Goal: Task Accomplishment & Management: Manage account settings

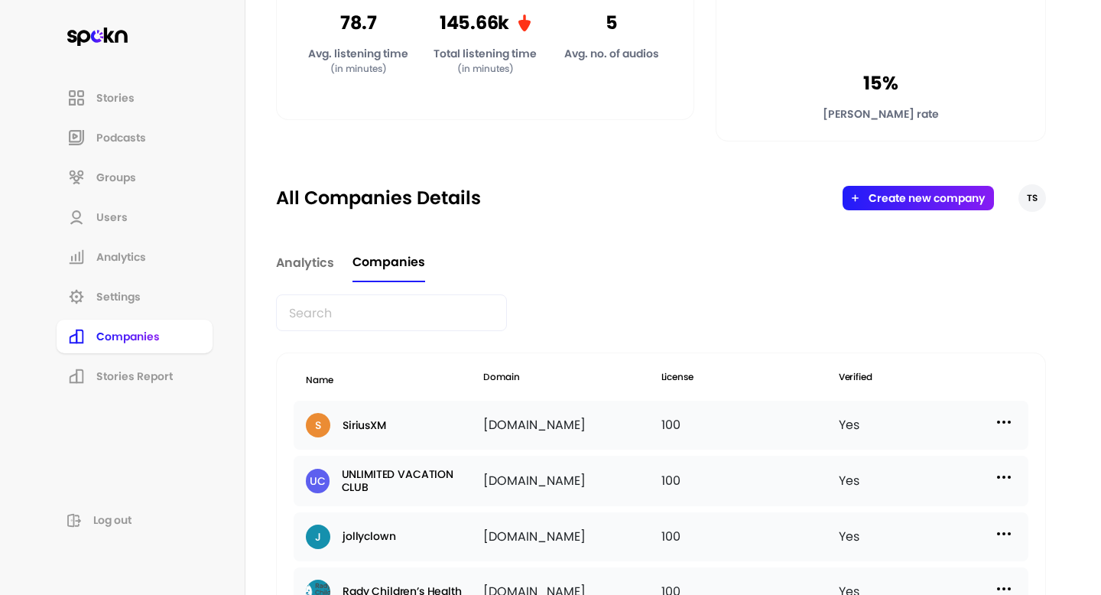
scroll to position [37, 0]
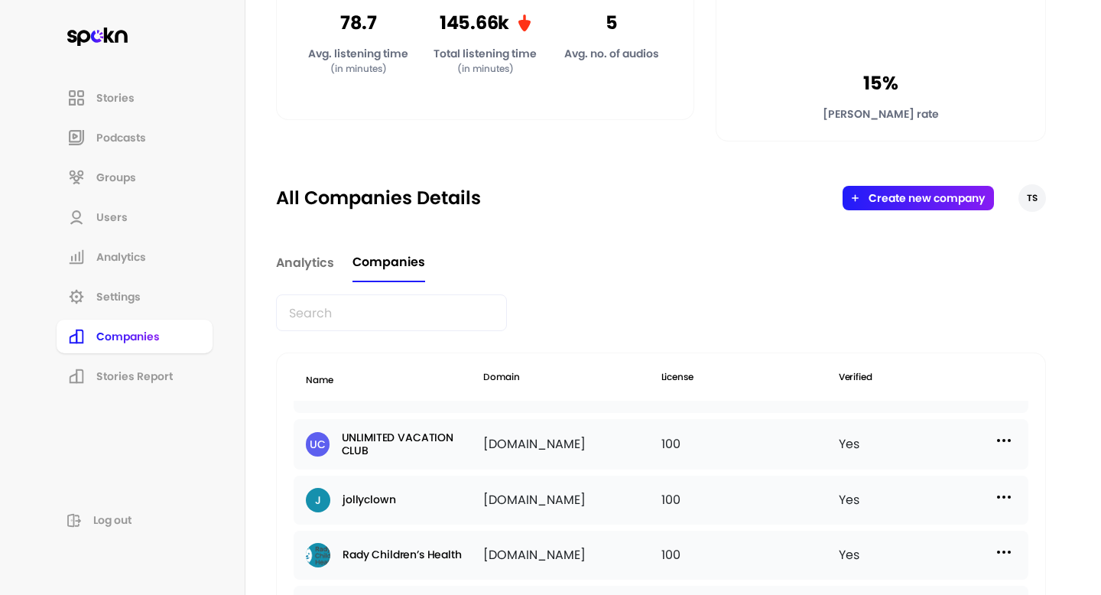
click at [397, 312] on input "text" at bounding box center [391, 312] width 231 height 37
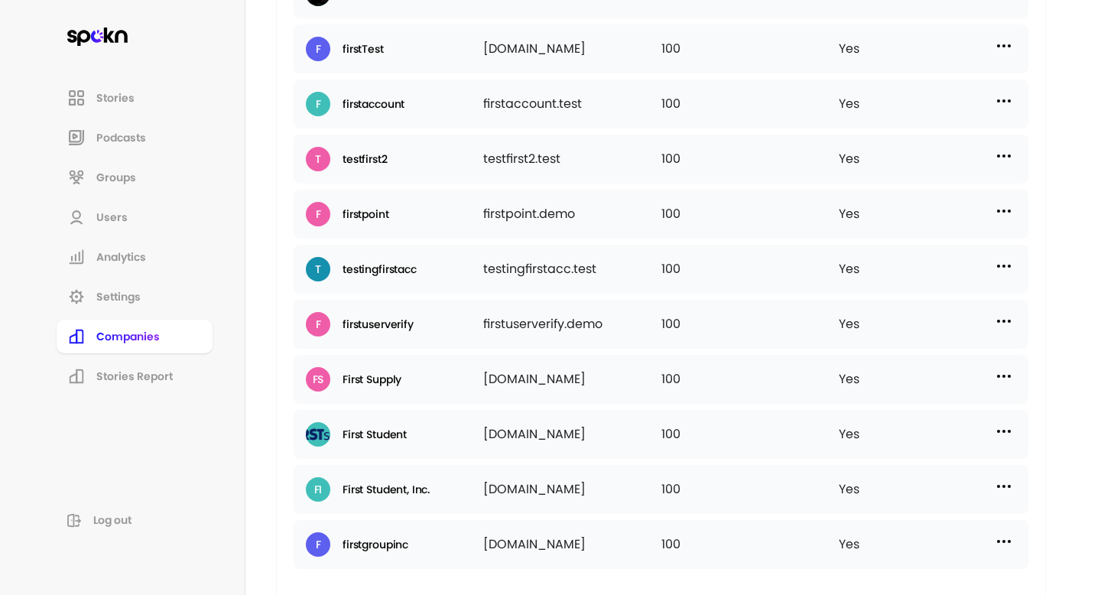
scroll to position [831, 0]
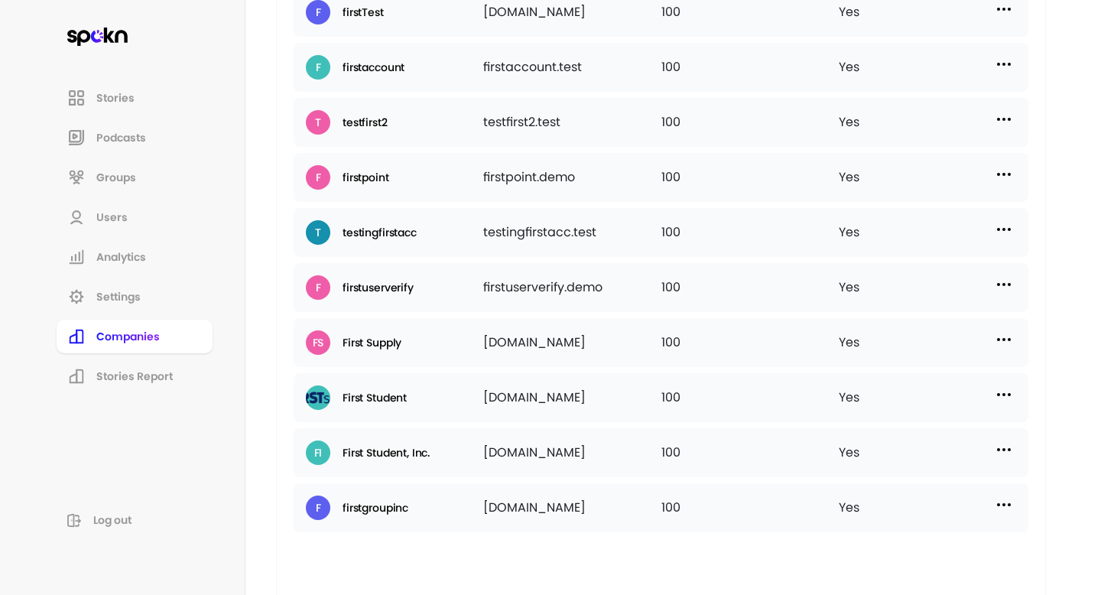
type input "first"
click at [991, 382] on div "First Student [DOMAIN_NAME] 100 Yes" at bounding box center [661, 397] width 735 height 49
click at [1003, 399] on img at bounding box center [1004, 394] width 18 height 18
click at [857, 464] on p "Manage Users" at bounding box center [867, 462] width 76 height 17
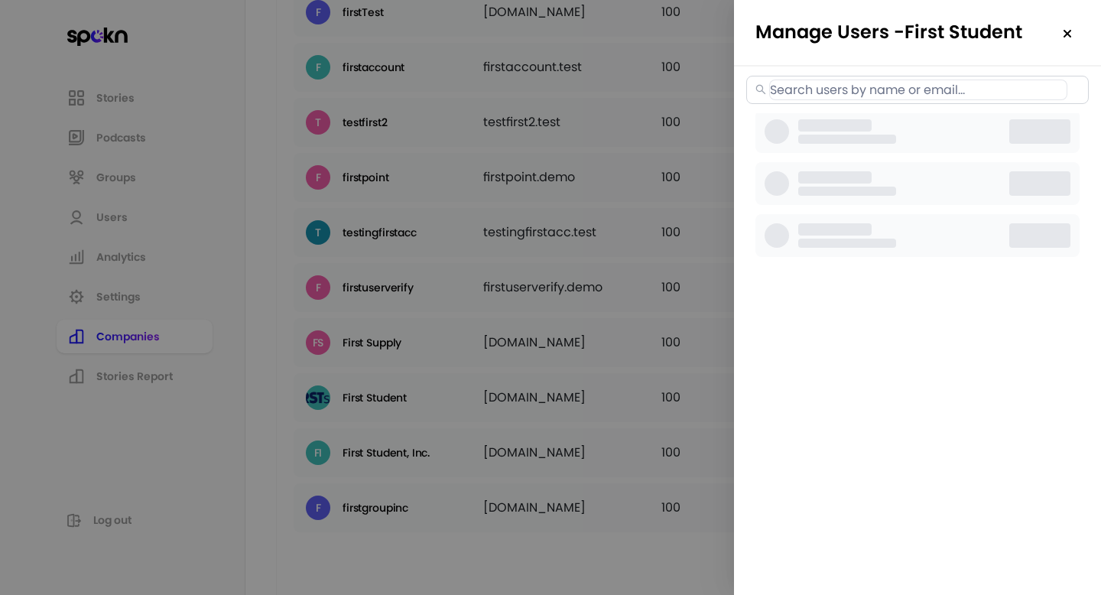
select select "2"
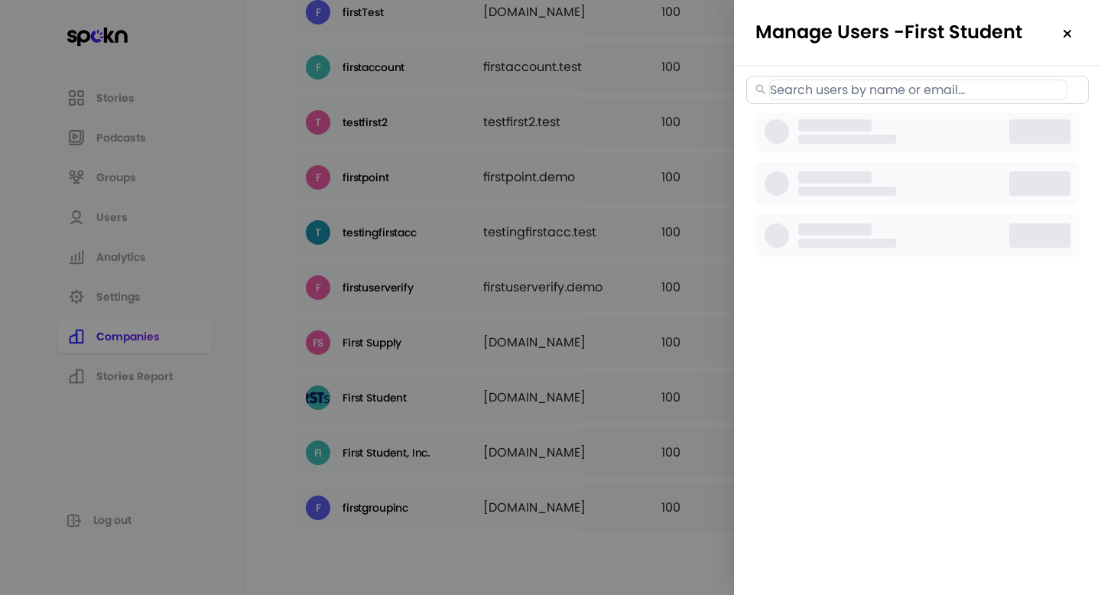
select select "2"
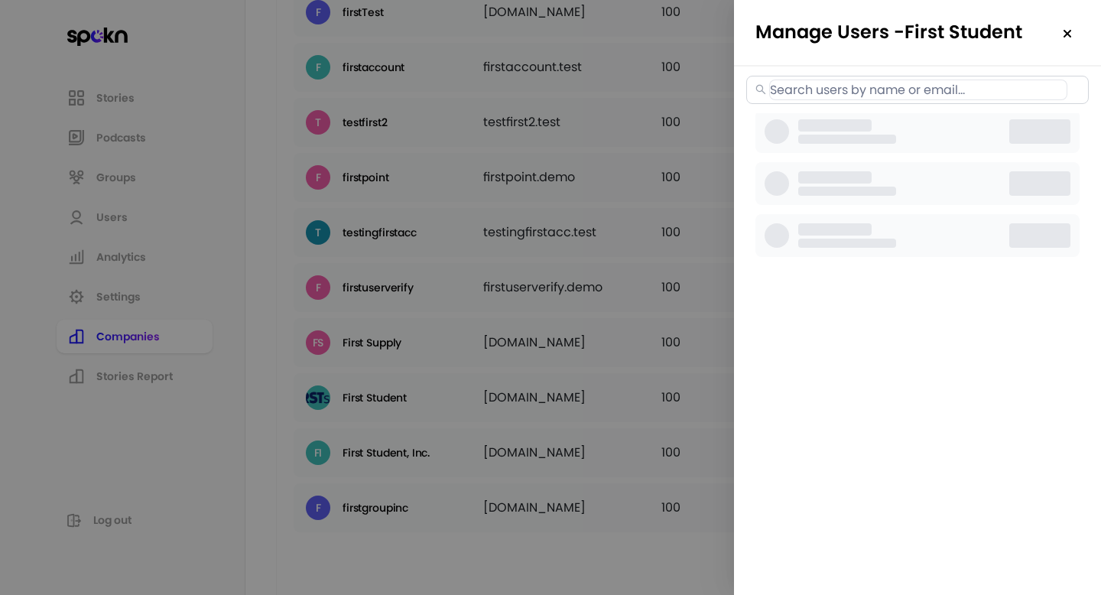
select select "2"
select select "3"
select select "2"
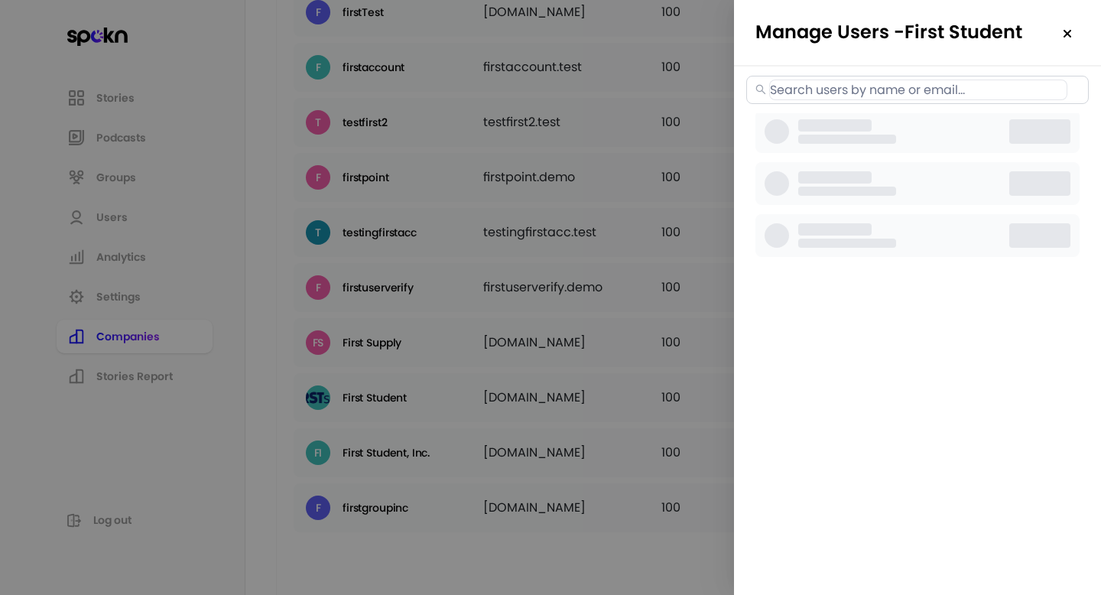
select select "2"
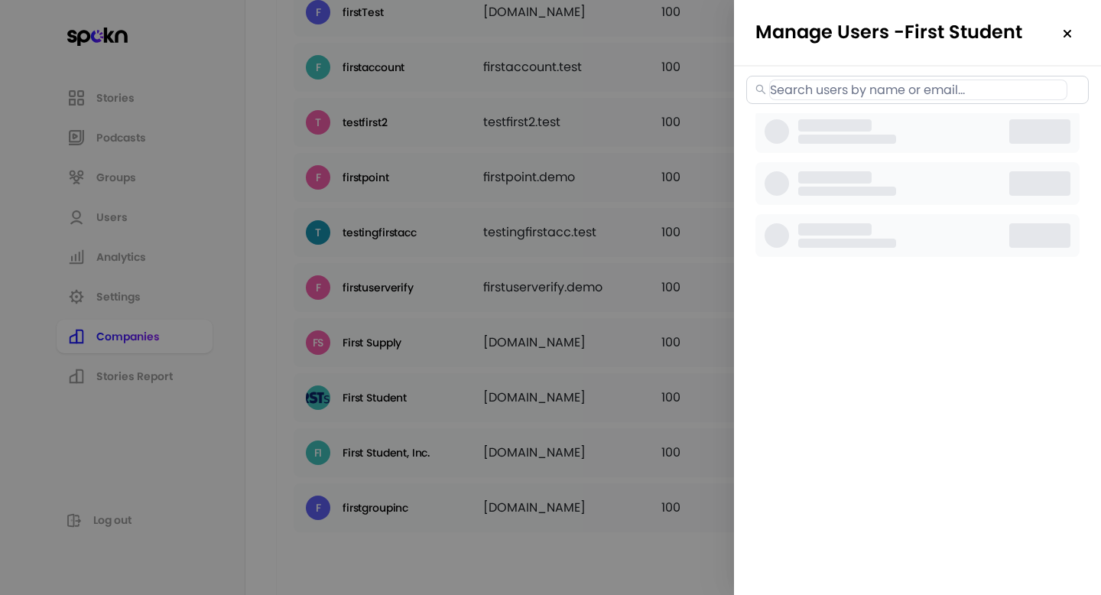
select select "3"
select select "2"
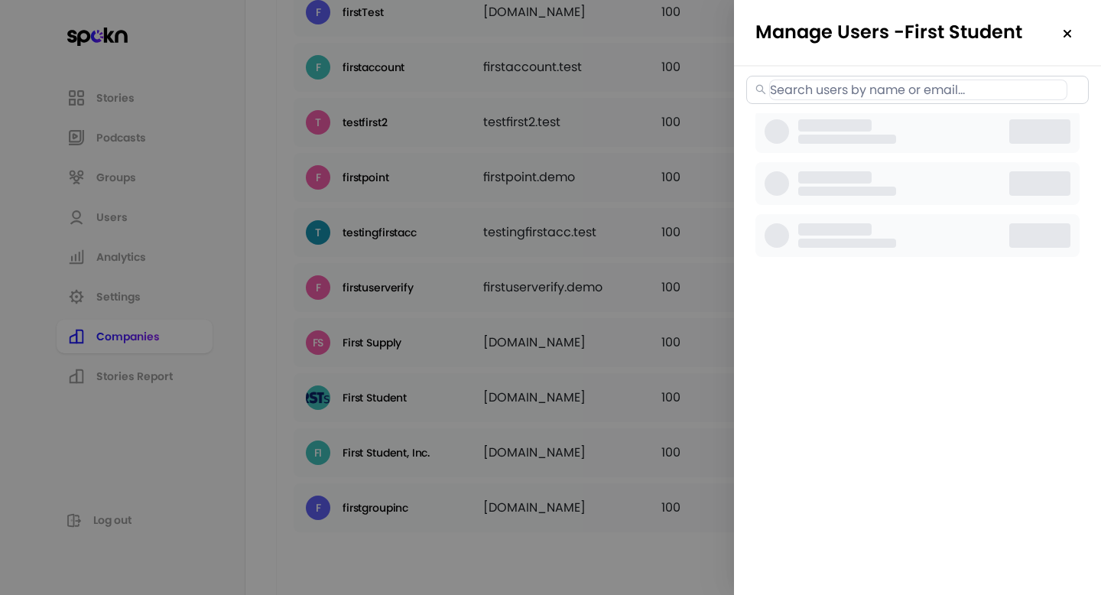
select select "2"
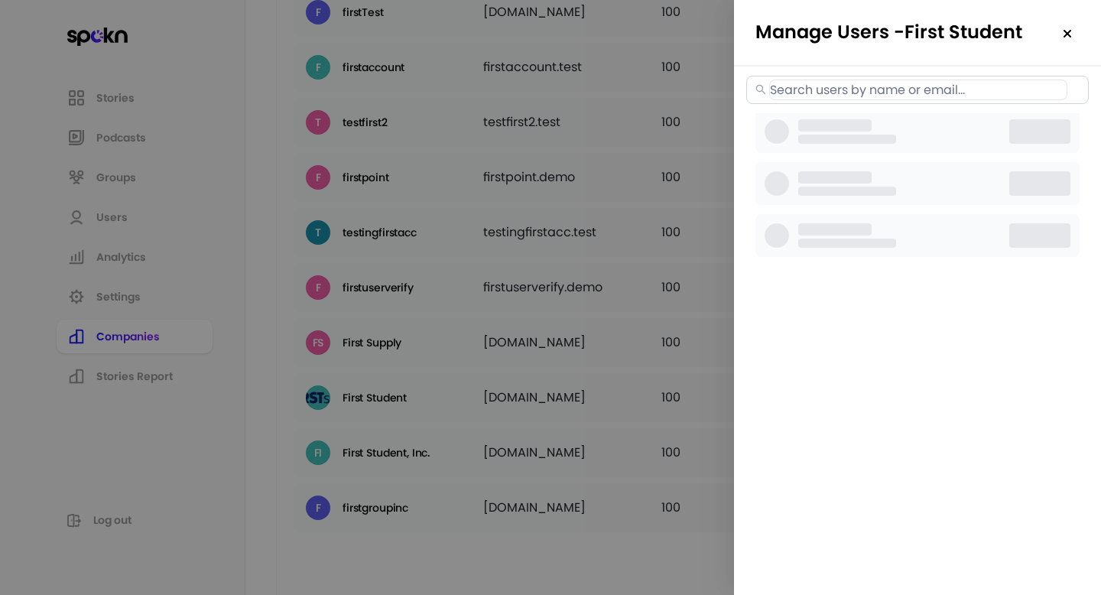
select select "3"
select select "2"
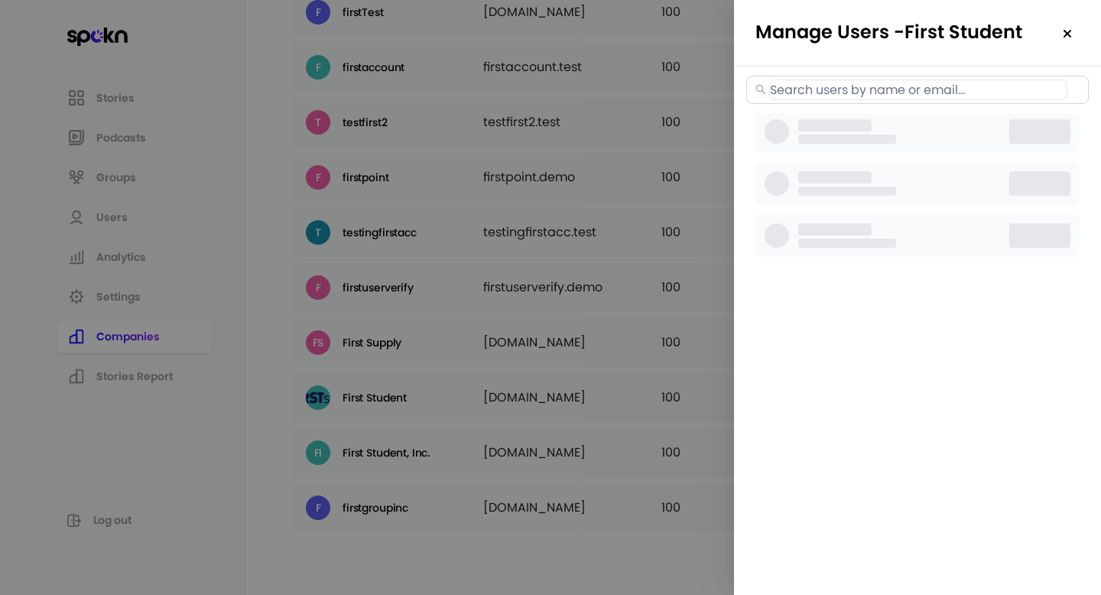
select select "3"
select select "2"
select select "3"
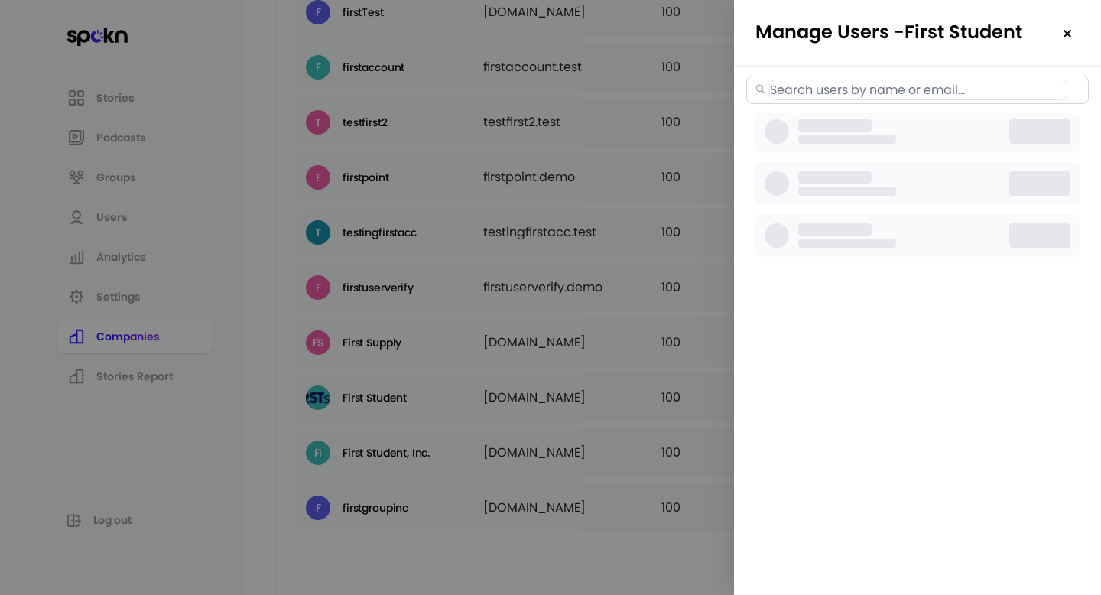
select select "2"
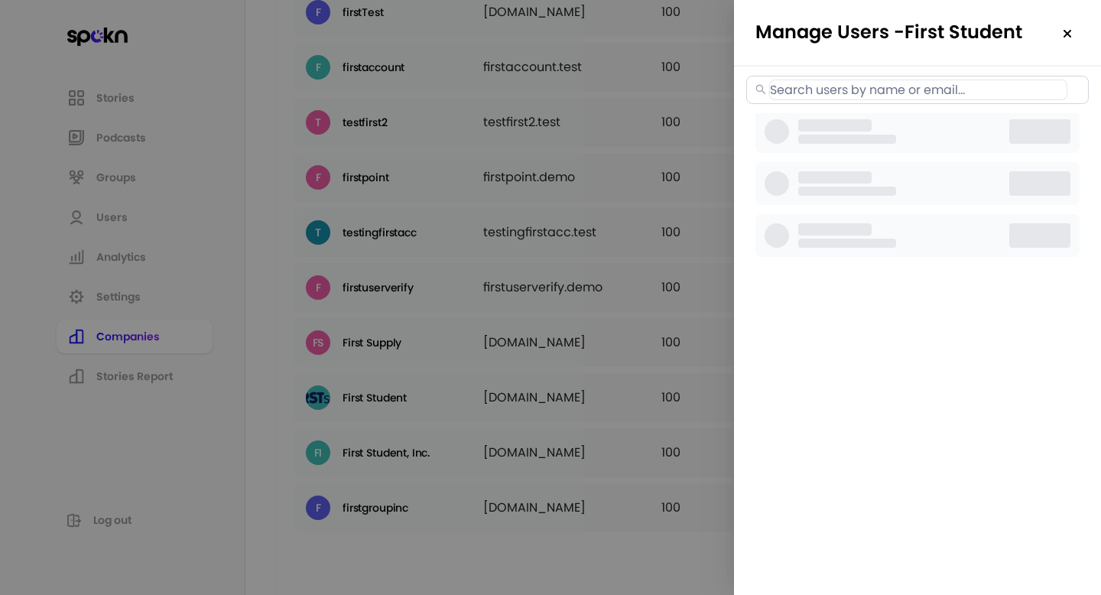
select select "2"
select select "3"
select select "2"
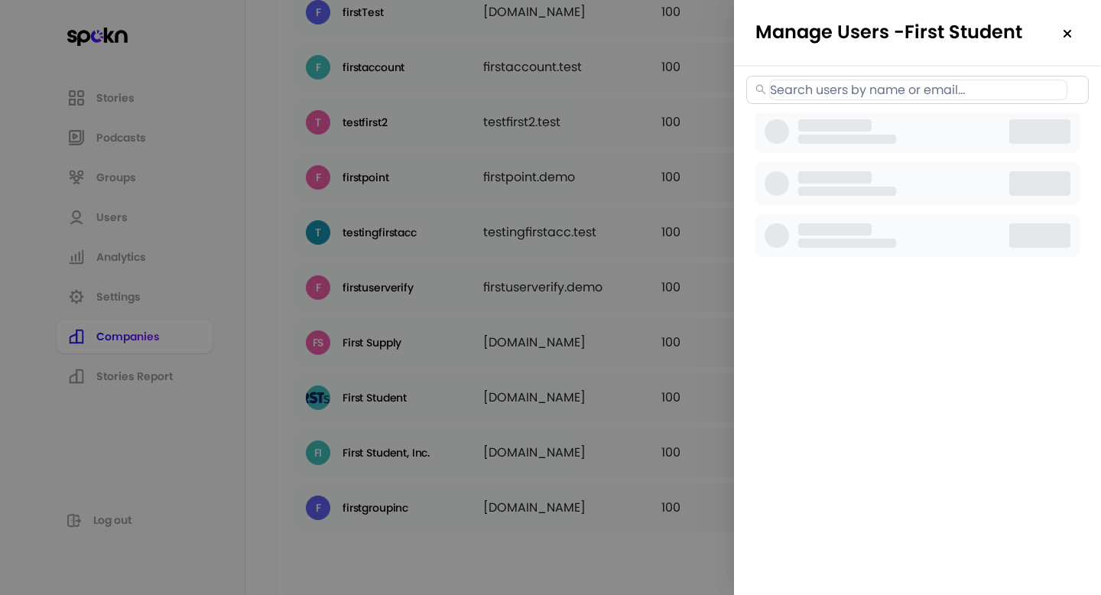
select select "2"
select select "3"
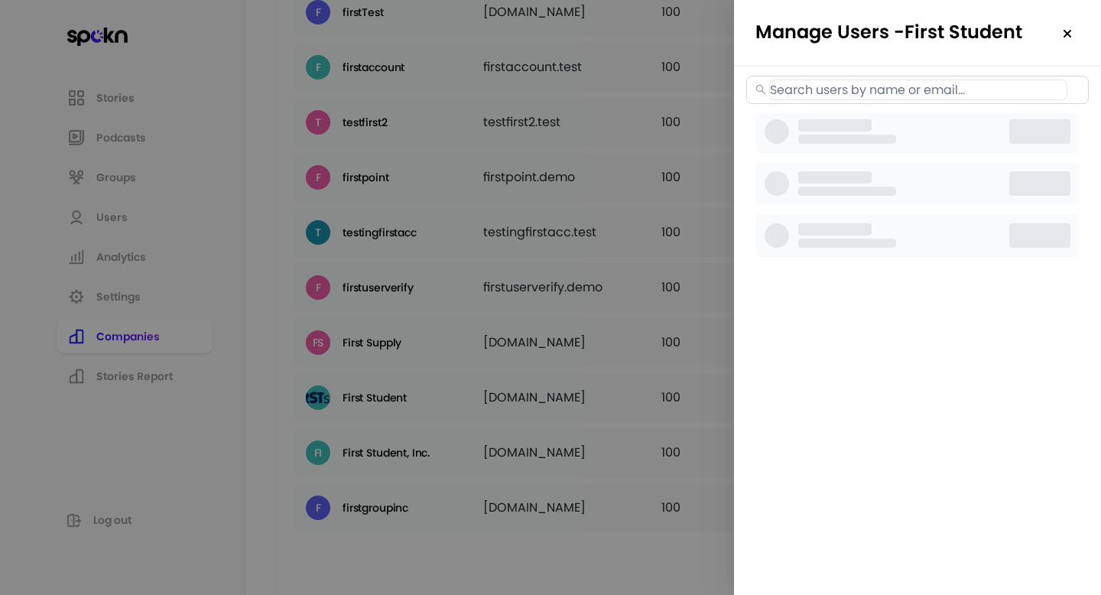
select select "2"
select select "3"
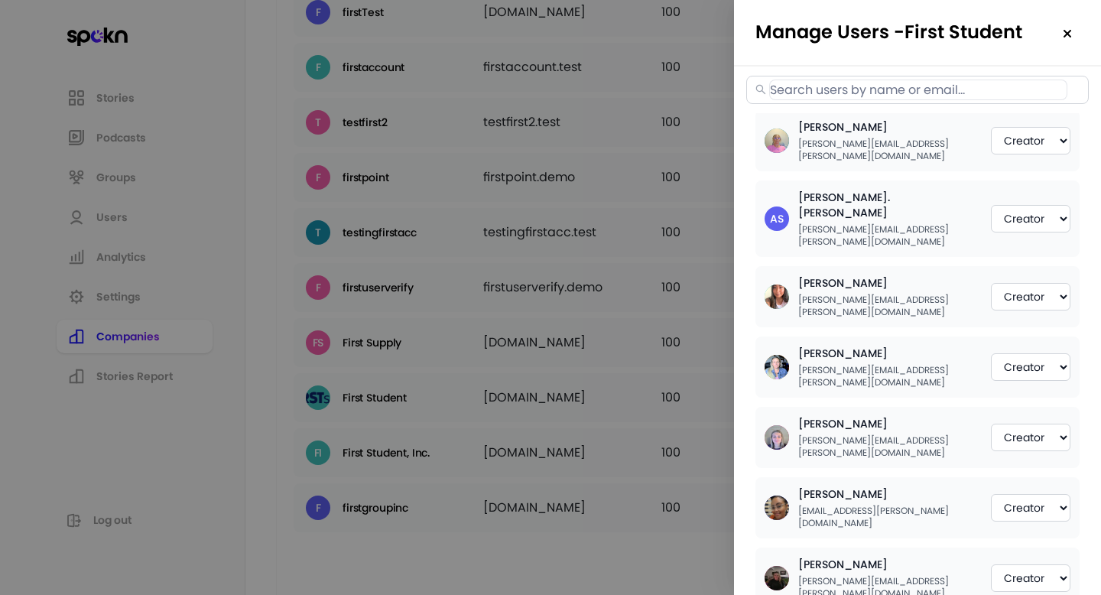
click at [859, 93] on input "text" at bounding box center [918, 90] width 298 height 21
paste input "[PERSON_NAME][EMAIL_ADDRESS][PERSON_NAME][DOMAIN_NAME]"
type input "[PERSON_NAME][EMAIL_ADDRESS][PERSON_NAME][DOMAIN_NAME]"
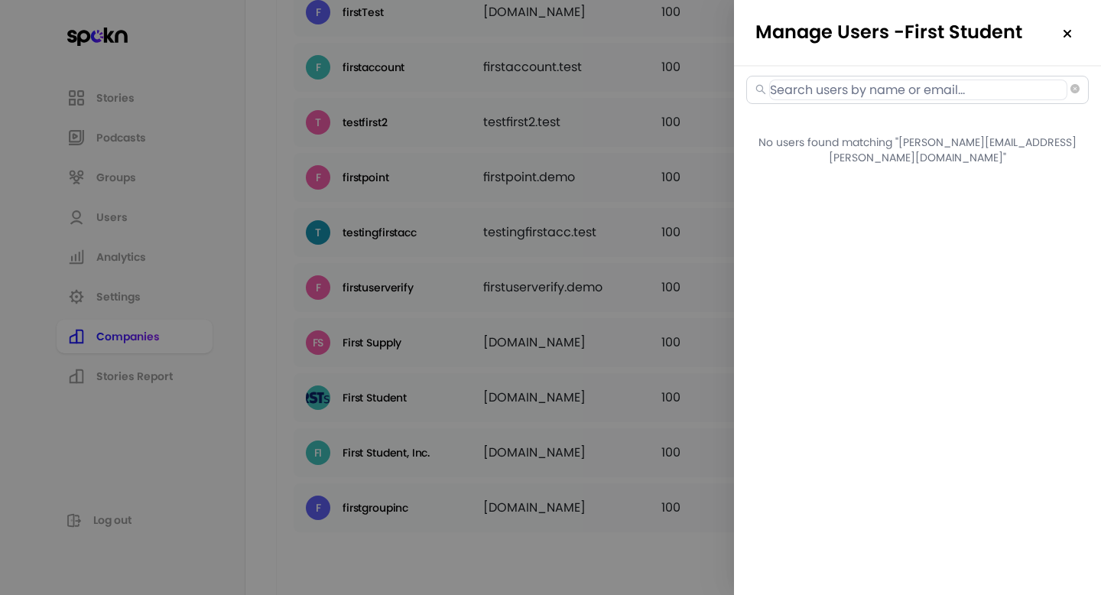
select select "2"
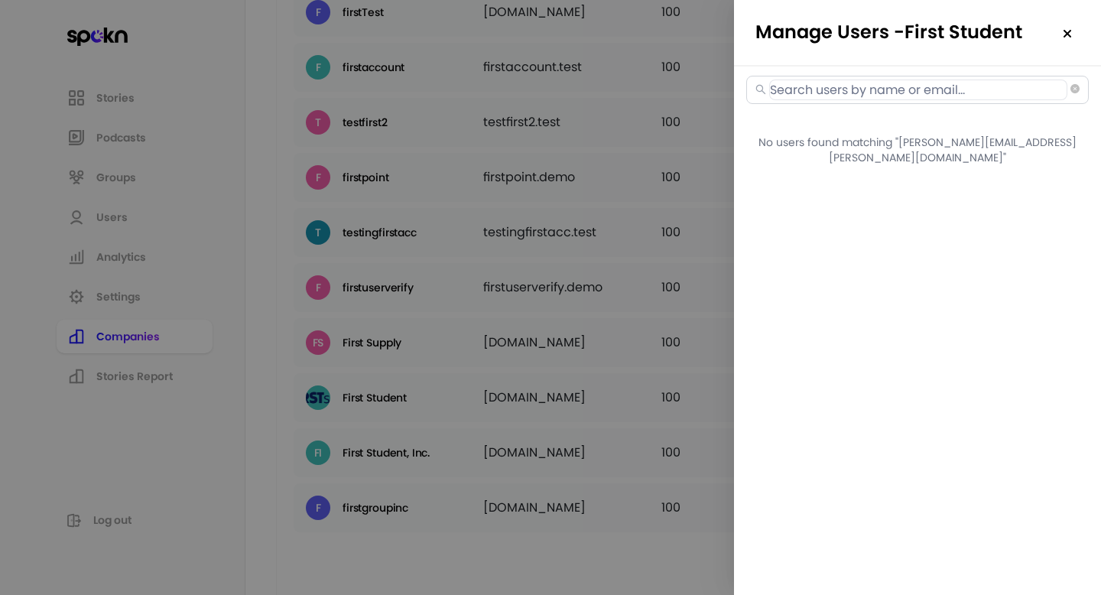
select select "2"
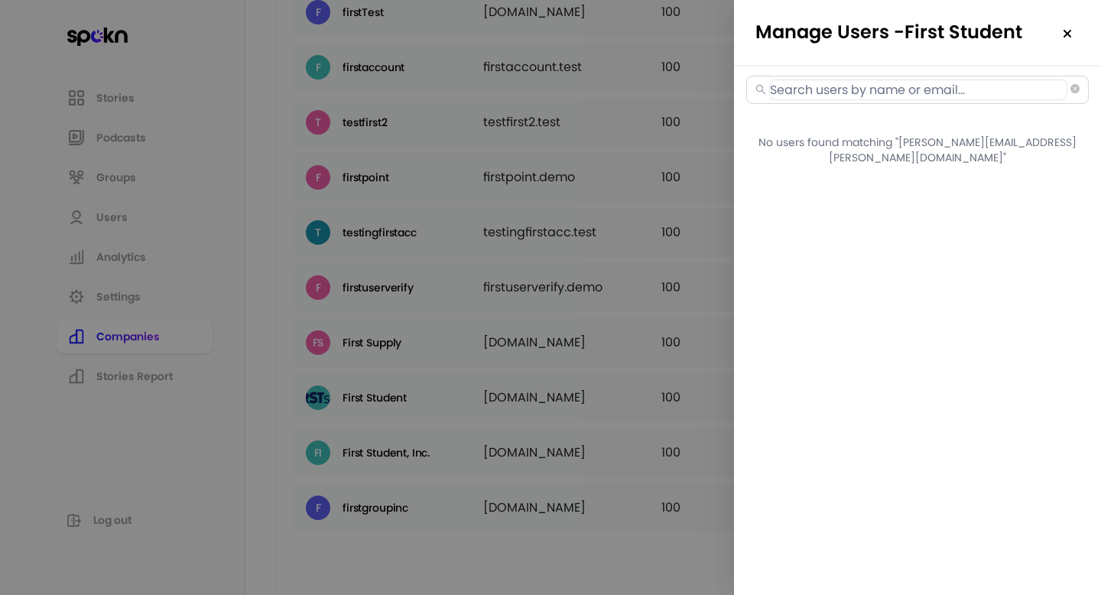
select select "2"
select select "3"
select select "2"
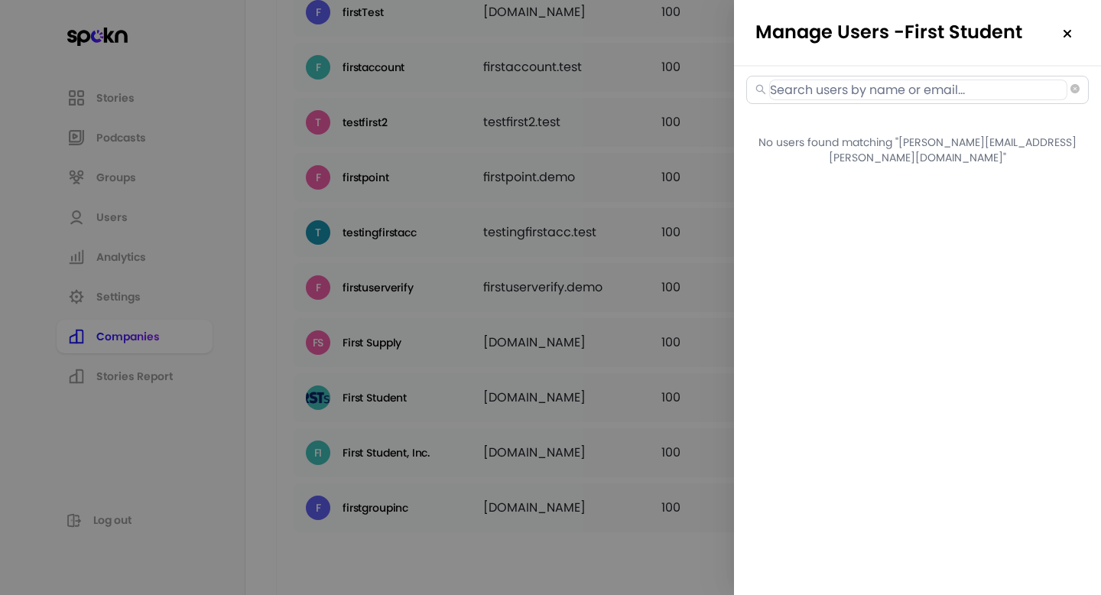
select select "2"
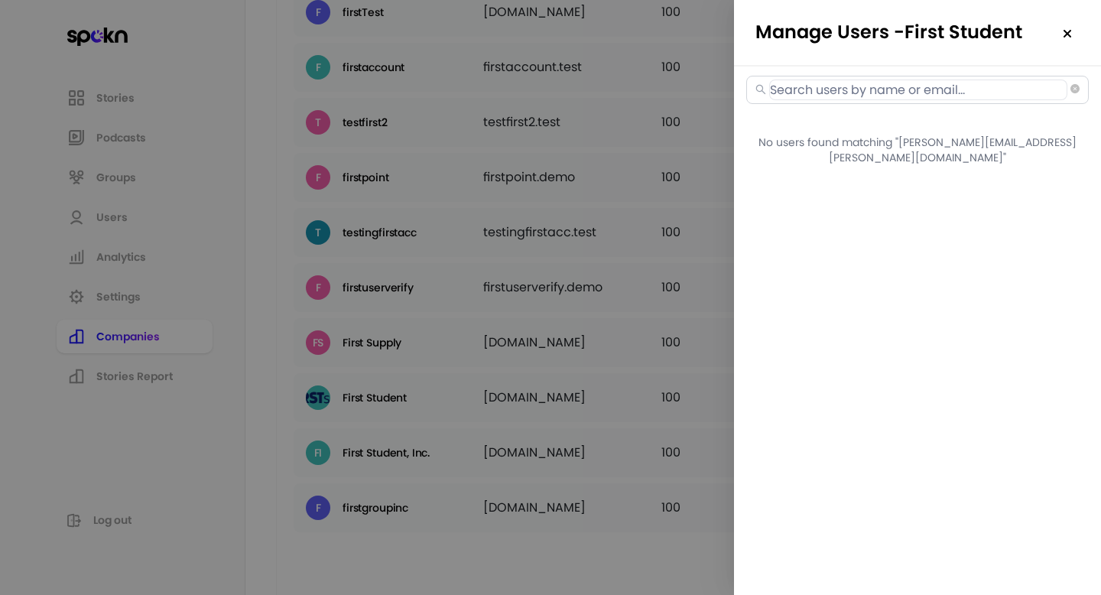
select select "3"
select select "2"
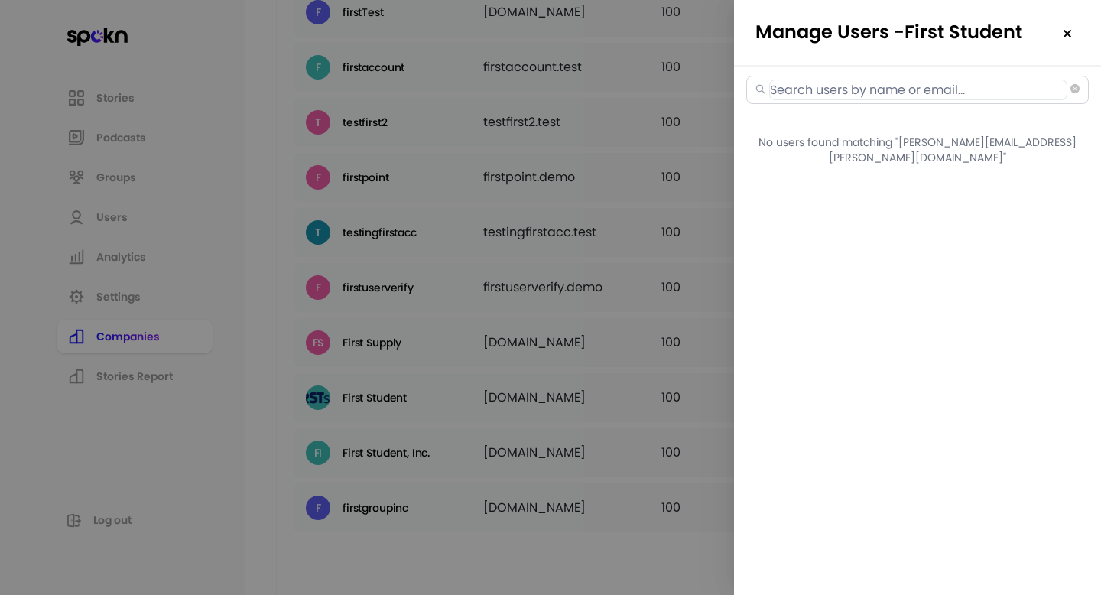
select select "2"
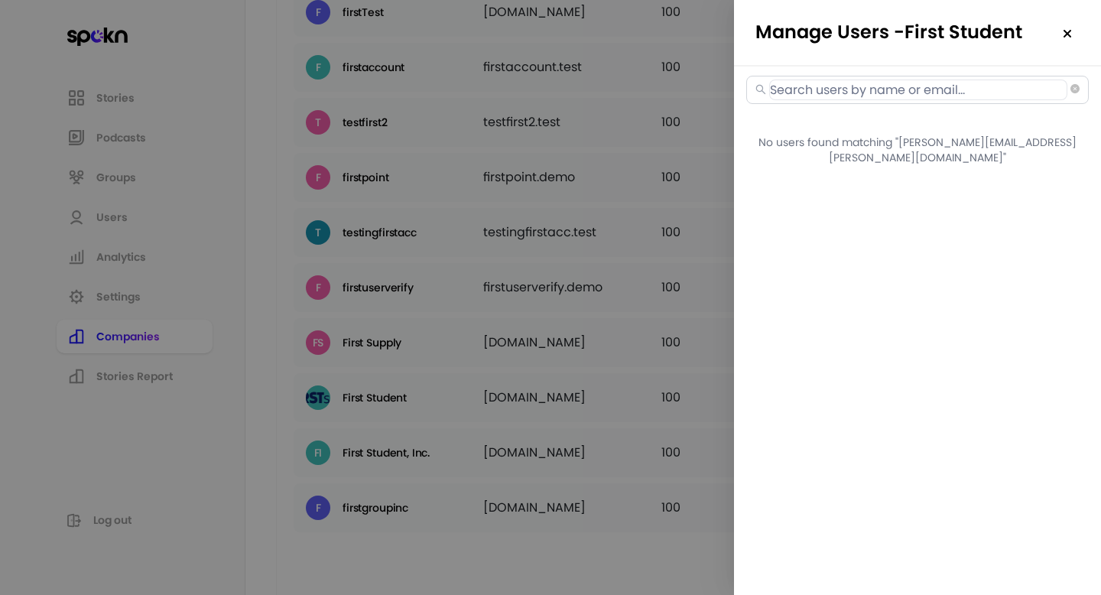
select select "3"
select select "2"
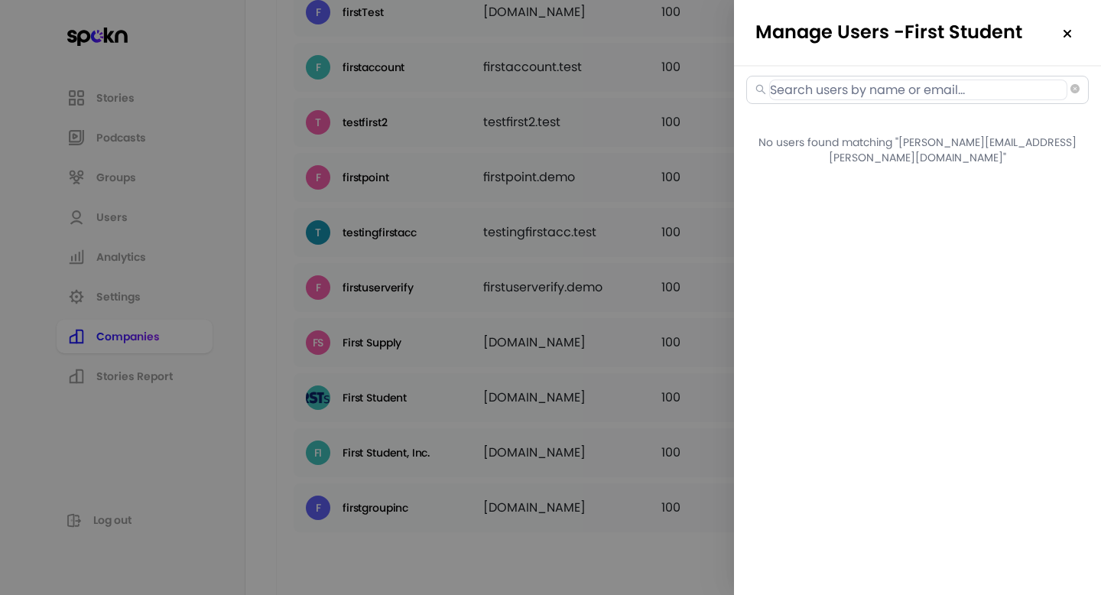
select select "3"
select select "2"
select select "3"
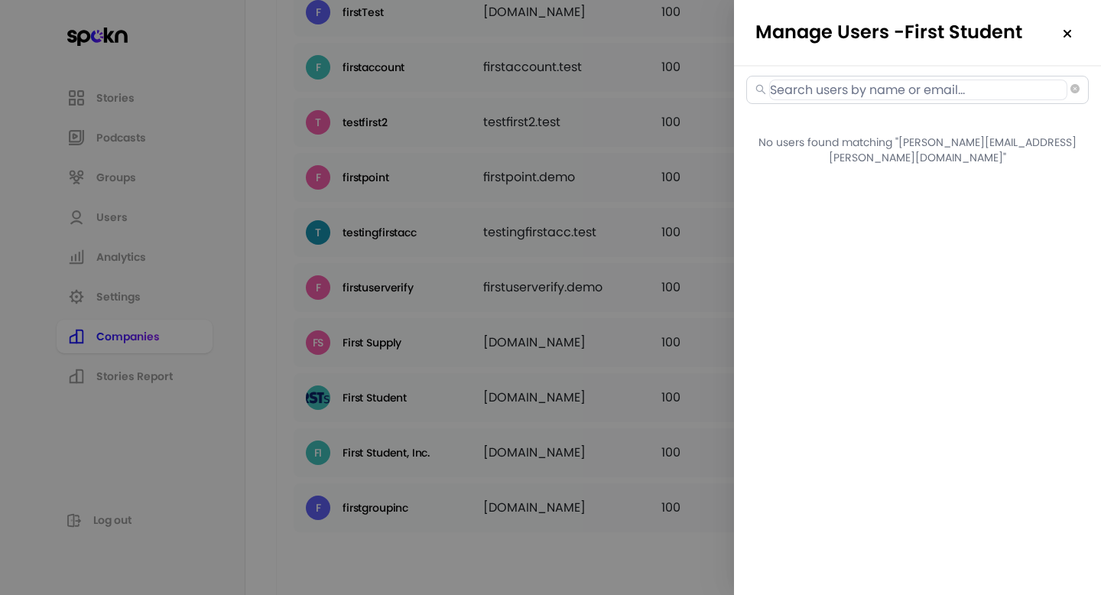
select select "2"
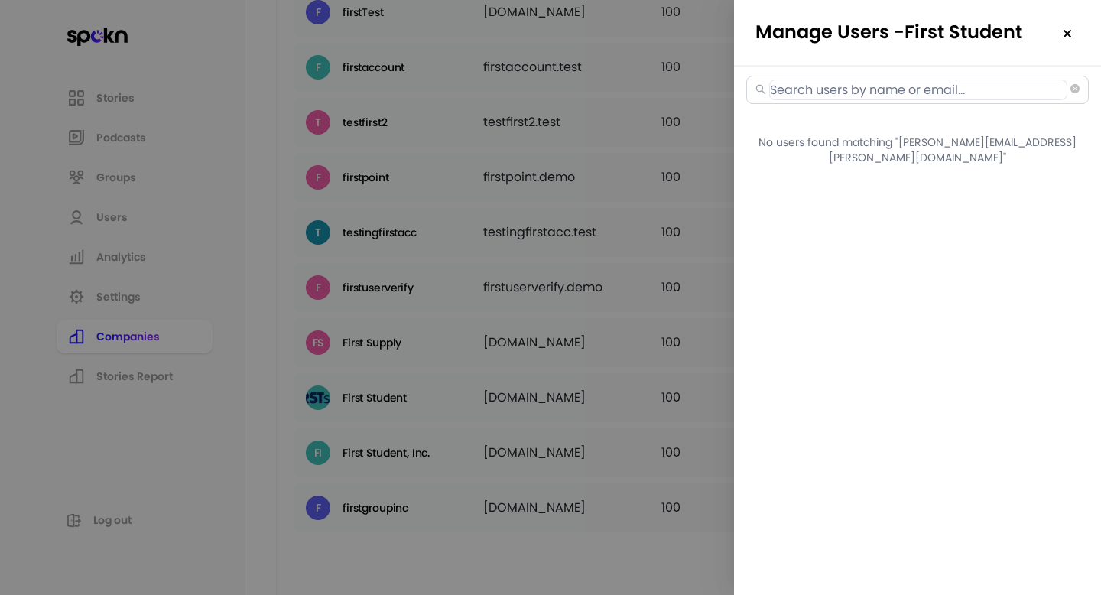
select select "2"
select select "3"
select select "2"
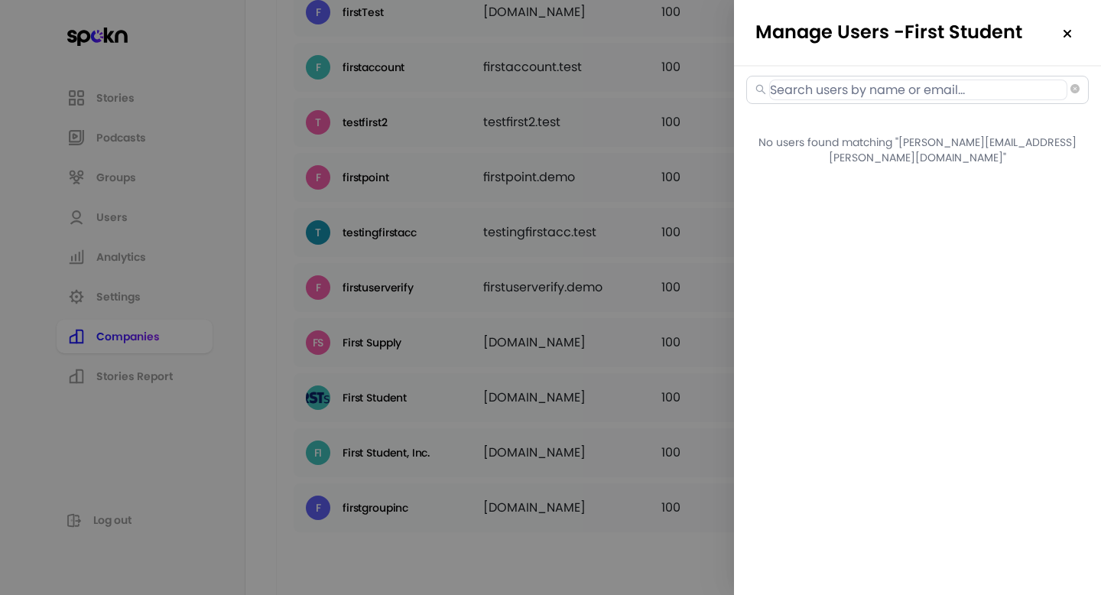
select select "2"
select select "3"
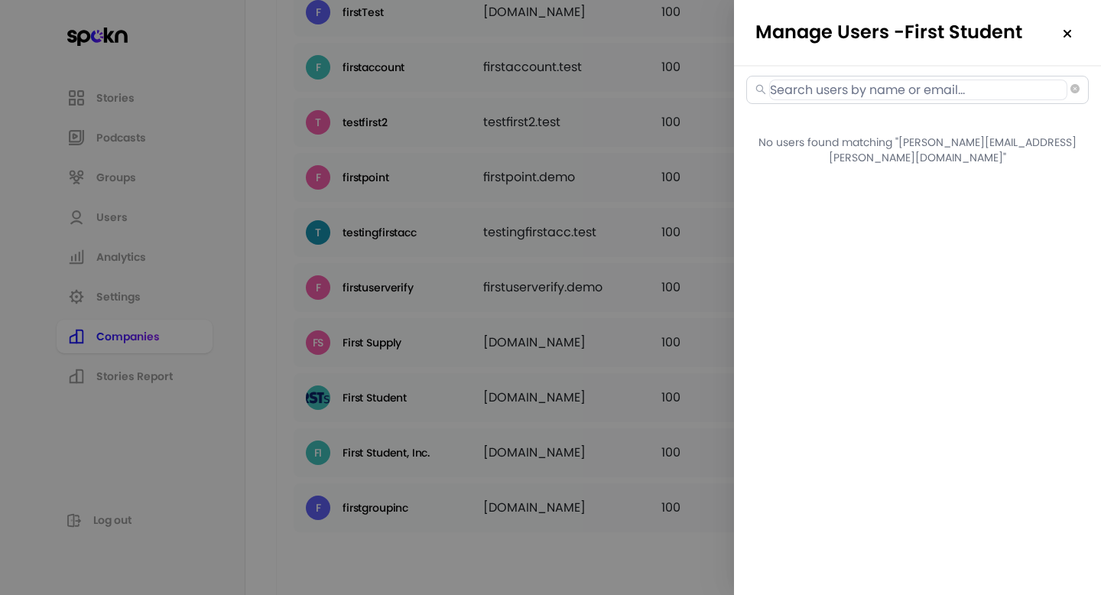
select select "2"
select select "3"
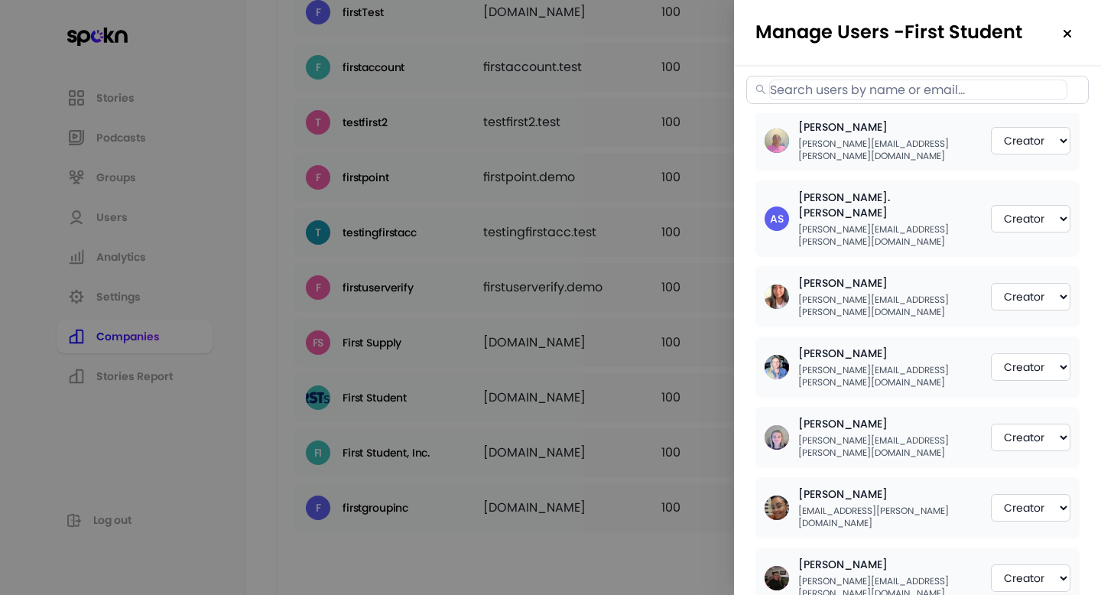
click at [683, 342] on div at bounding box center [550, 297] width 1101 height 595
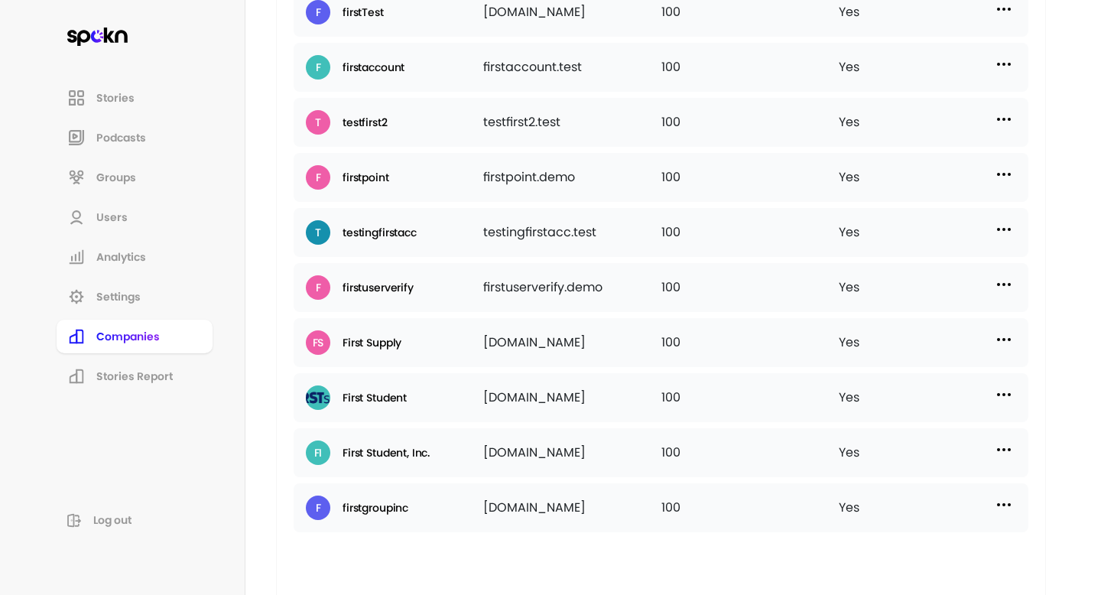
click at [1012, 453] on img at bounding box center [1004, 449] width 18 height 18
click at [875, 519] on p "Manage Users" at bounding box center [867, 517] width 76 height 17
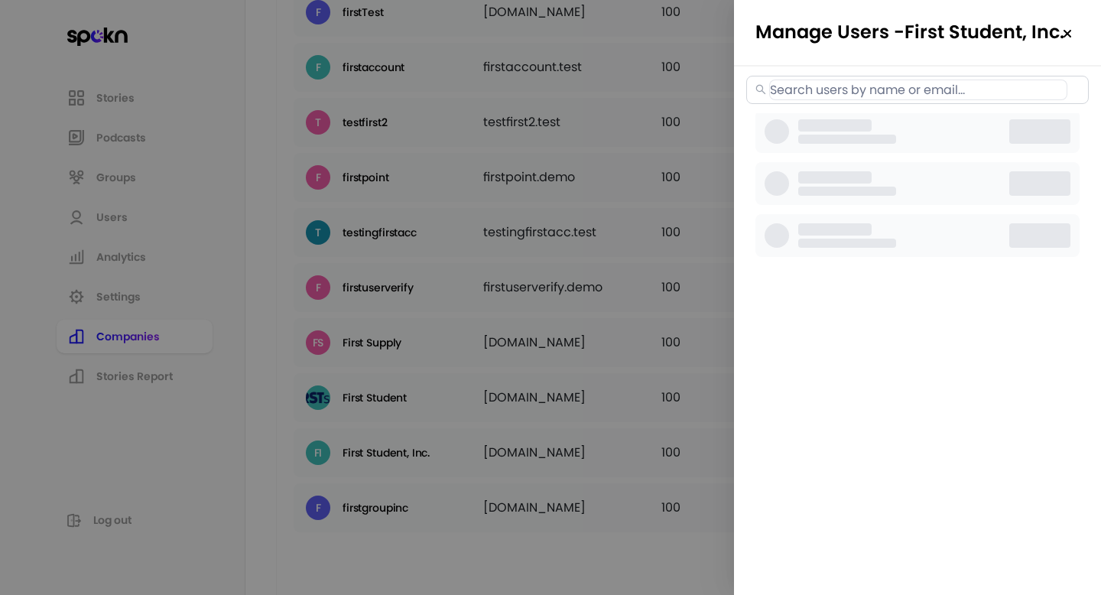
select select "2"
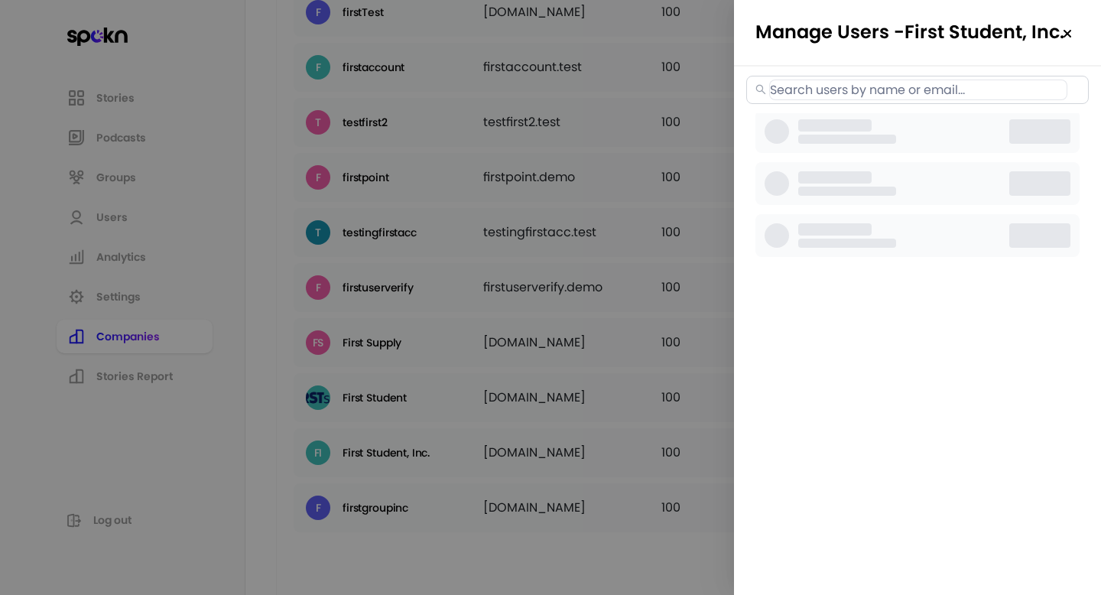
select select "2"
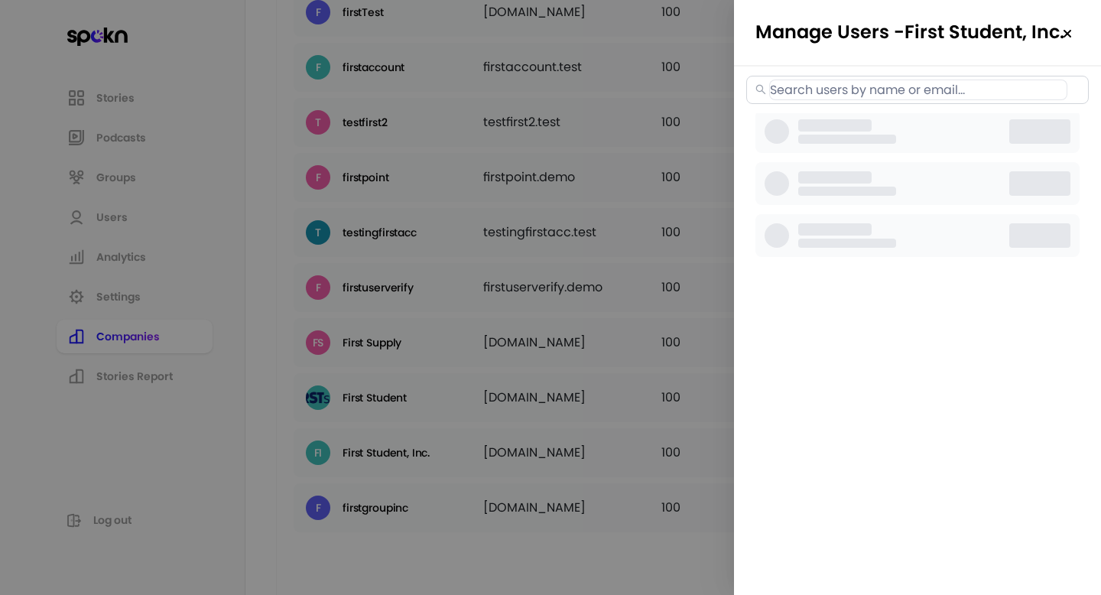
select select "2"
select select "3"
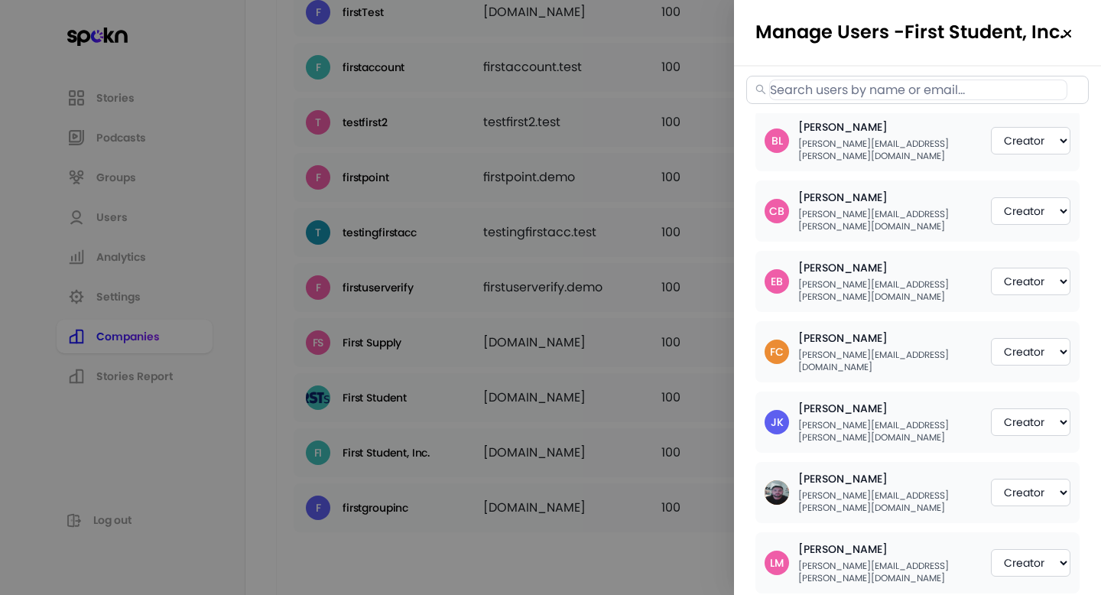
click at [875, 96] on input "text" at bounding box center [918, 90] width 298 height 21
paste input "[PERSON_NAME][EMAIL_ADDRESS][PERSON_NAME][DOMAIN_NAME]"
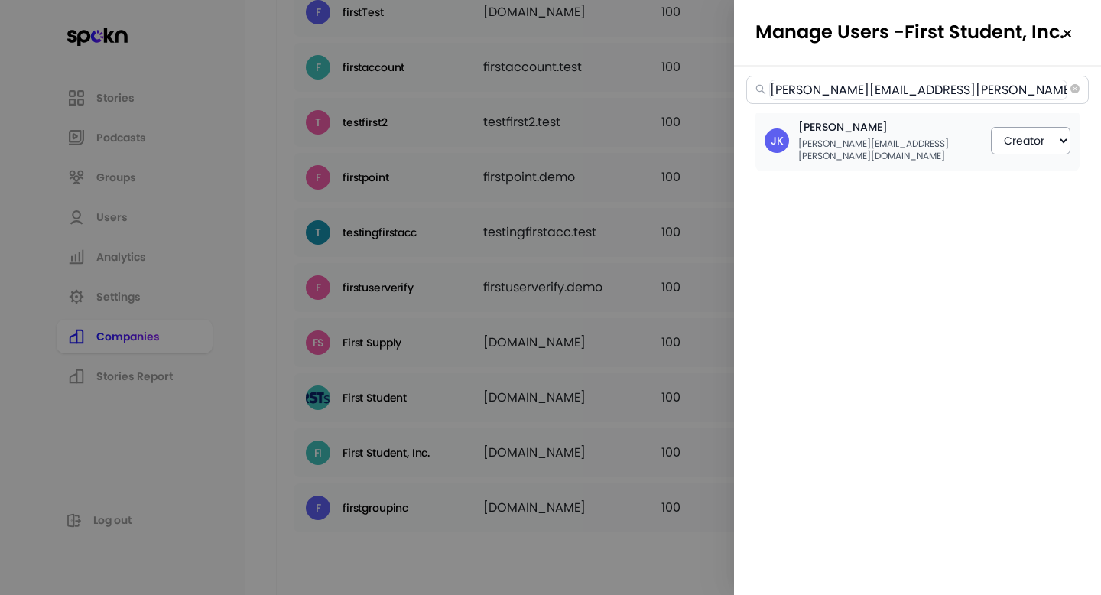
type input "[PERSON_NAME][EMAIL_ADDRESS][PERSON_NAME][DOMAIN_NAME]"
click at [1003, 135] on select "Member Creator Admin" at bounding box center [1031, 141] width 80 height 28
click at [911, 229] on div "JK [PERSON_NAME] [PERSON_NAME][EMAIL_ADDRESS][PERSON_NAME][DOMAIN_NAME] Member …" at bounding box center [917, 302] width 367 height 476
click at [628, 330] on div at bounding box center [550, 297] width 1101 height 595
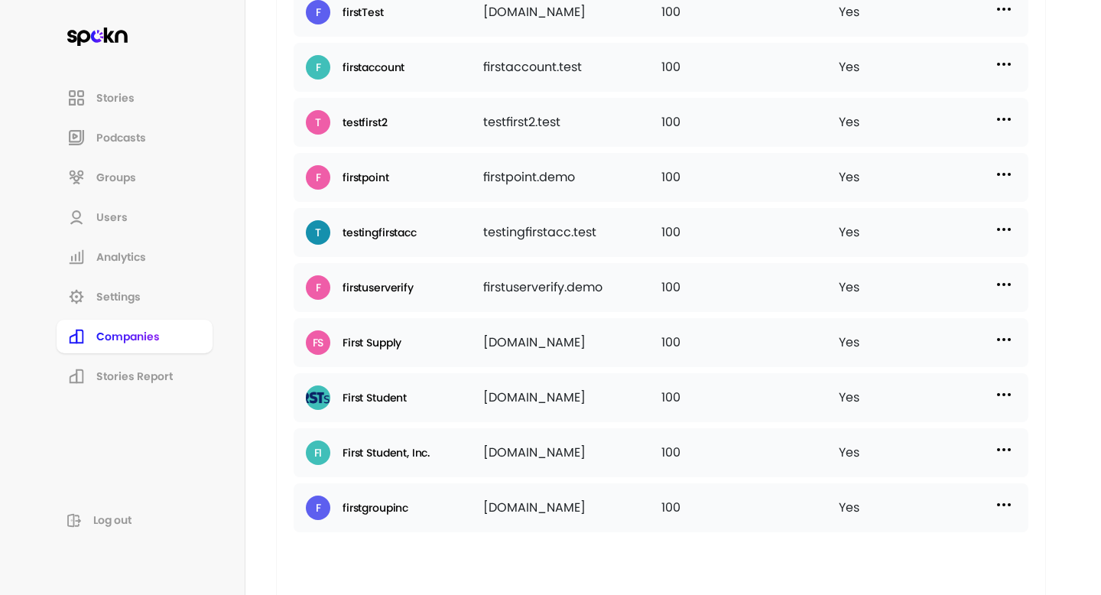
copy div "[DOMAIN_NAME]"
drag, startPoint x: 607, startPoint y: 456, endPoint x: 484, endPoint y: 456, distance: 123.1
click at [484, 456] on div "[DOMAIN_NAME]" at bounding box center [571, 452] width 177 height 24
click at [1000, 445] on img at bounding box center [1004, 449] width 18 height 18
click at [853, 520] on p "Manage Users" at bounding box center [867, 517] width 76 height 17
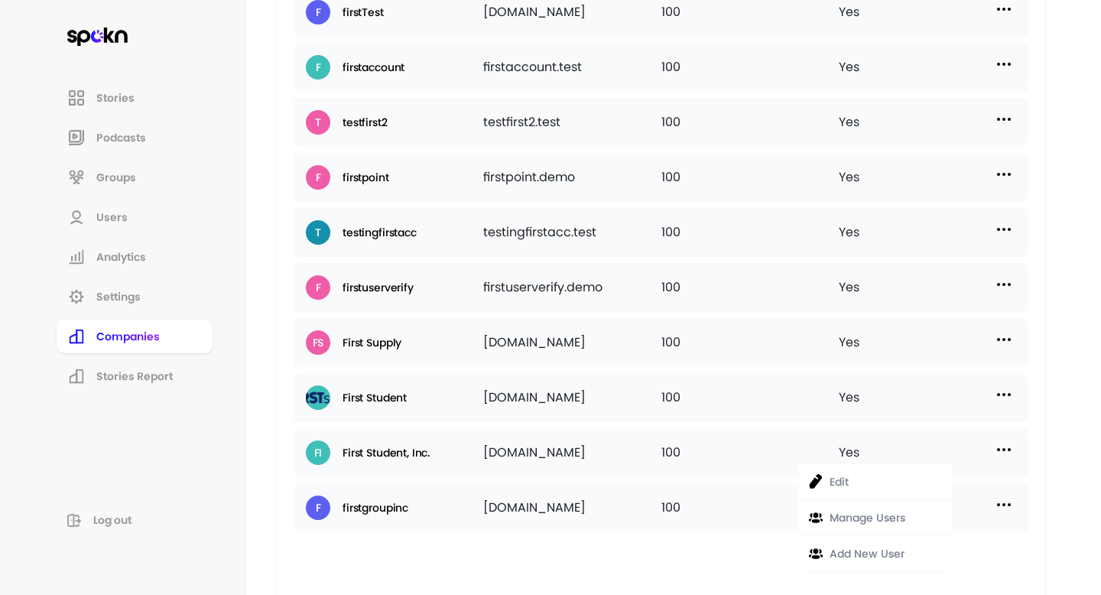
select select "2"
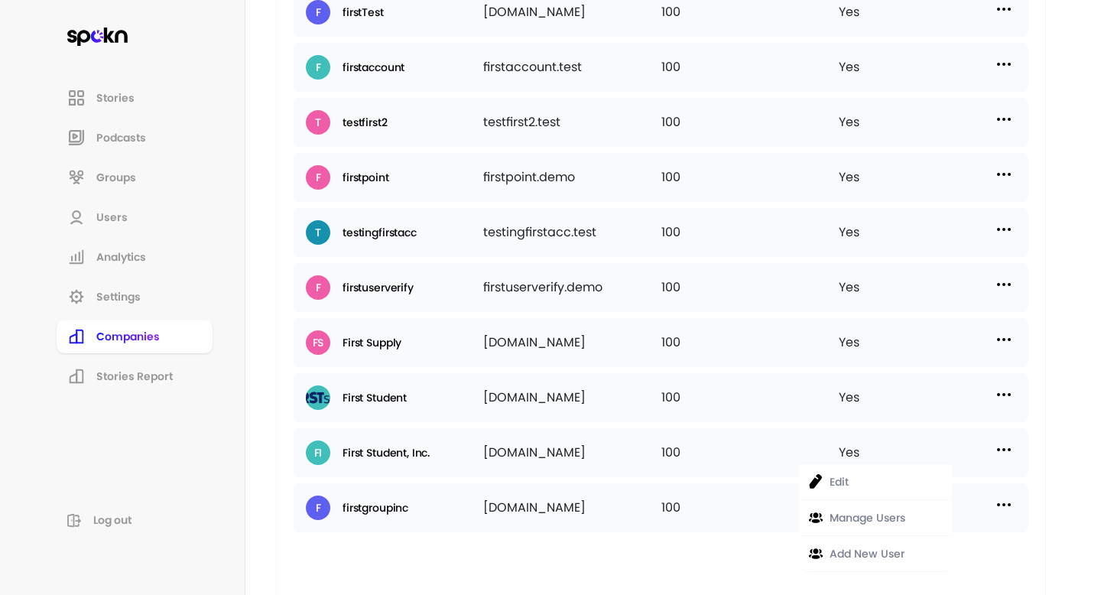
select select "2"
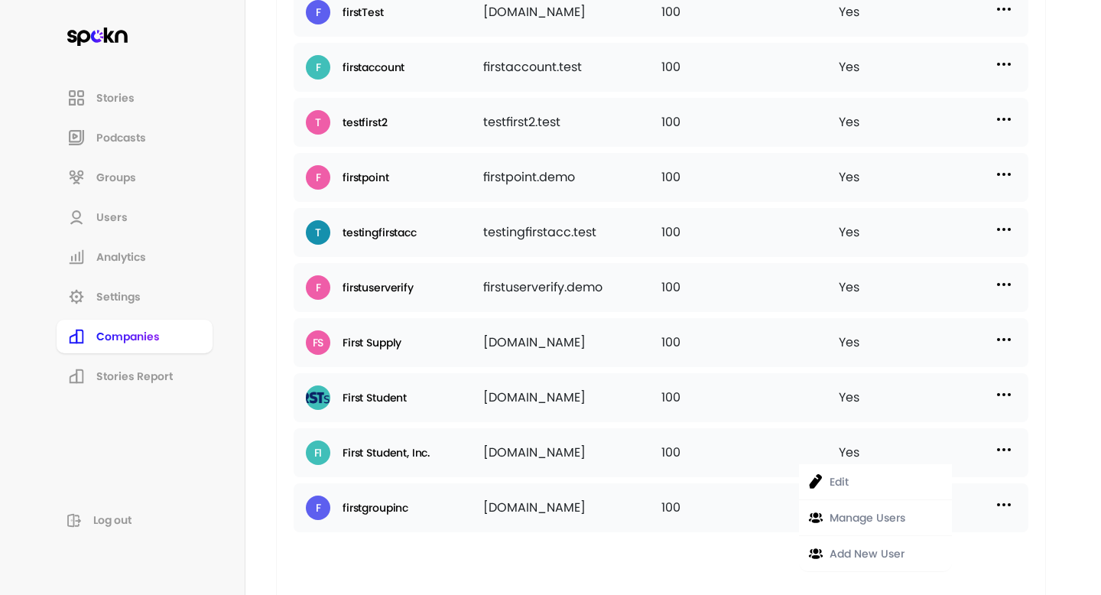
select select "2"
select select "3"
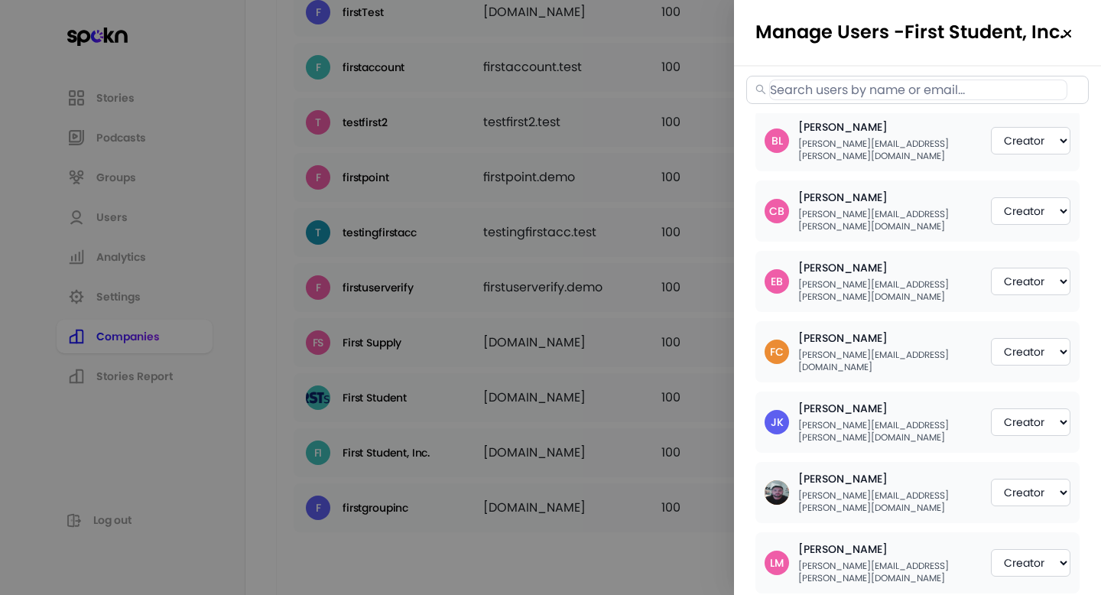
click at [950, 93] on input "text" at bounding box center [918, 90] width 298 height 21
paste input "[DOMAIN_NAME]"
type input "[DOMAIN_NAME]"
click at [680, 274] on div at bounding box center [550, 297] width 1101 height 595
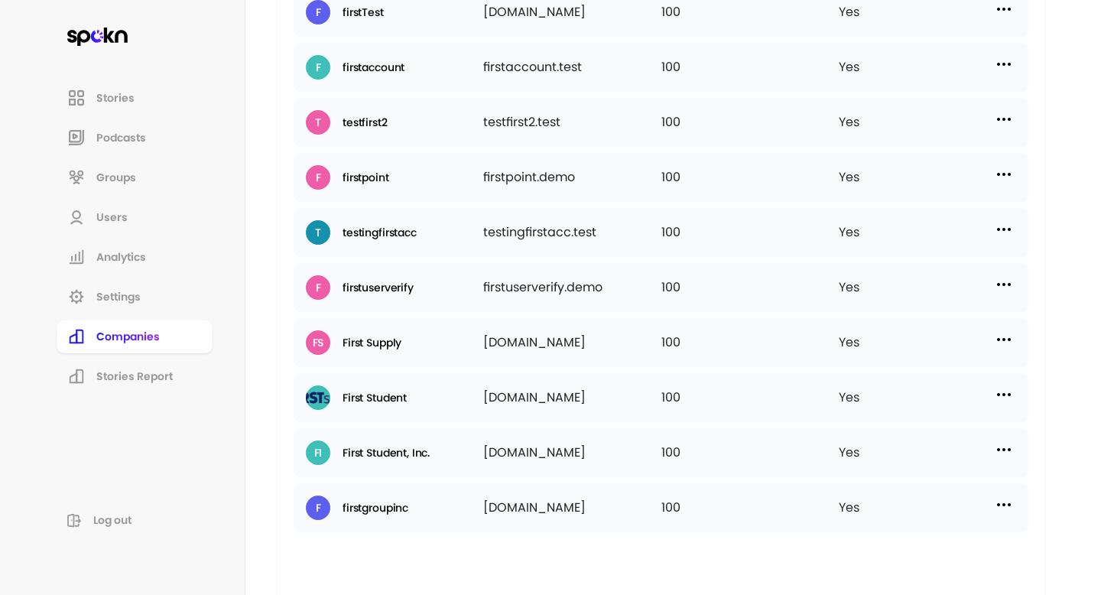
click at [1015, 452] on div "Yes" at bounding box center [927, 452] width 177 height 24
click at [1005, 452] on img at bounding box center [1004, 449] width 18 height 18
click at [859, 526] on p "Manage Users" at bounding box center [867, 517] width 76 height 17
select select "2"
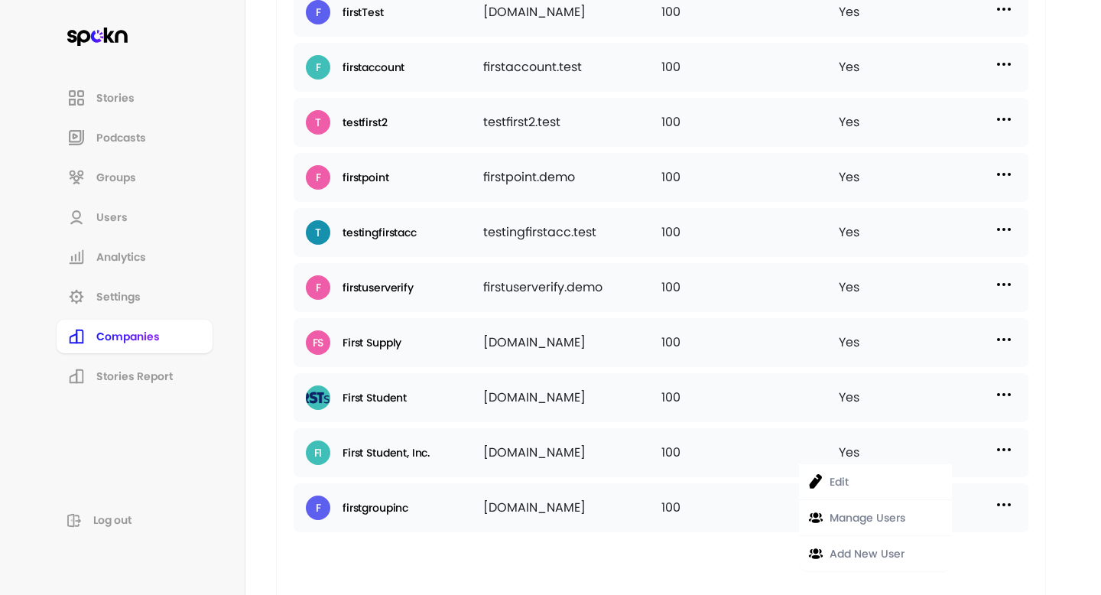
select select "2"
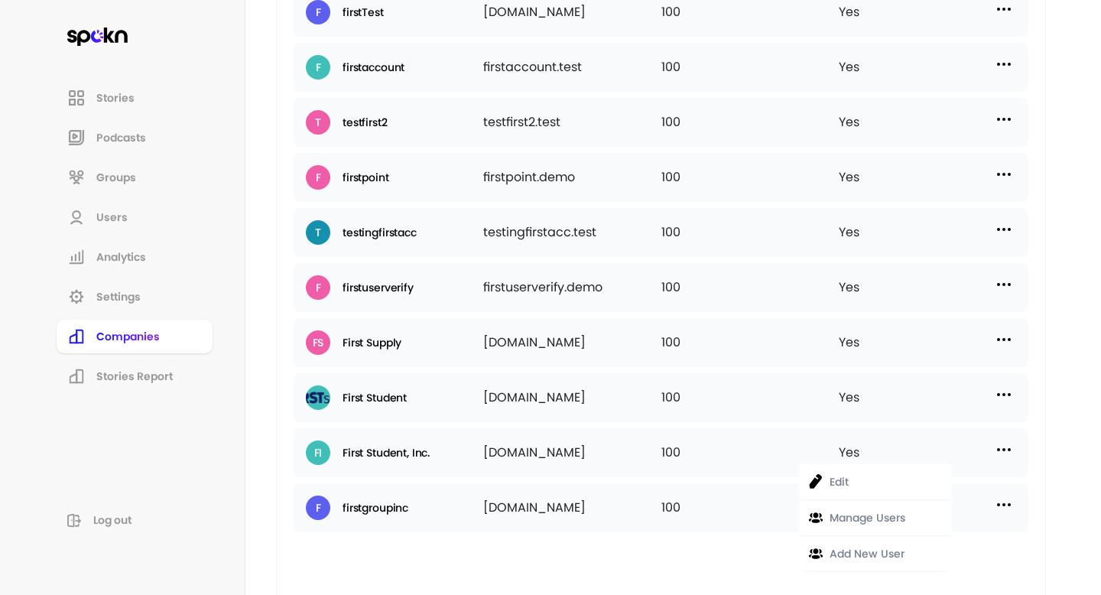
select select "2"
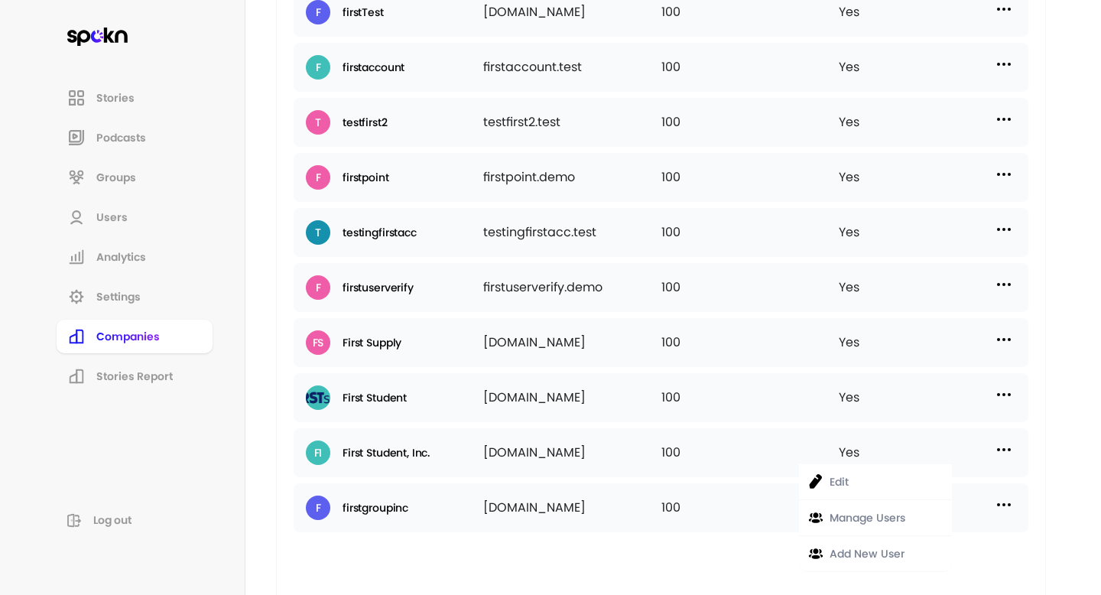
select select "2"
select select "3"
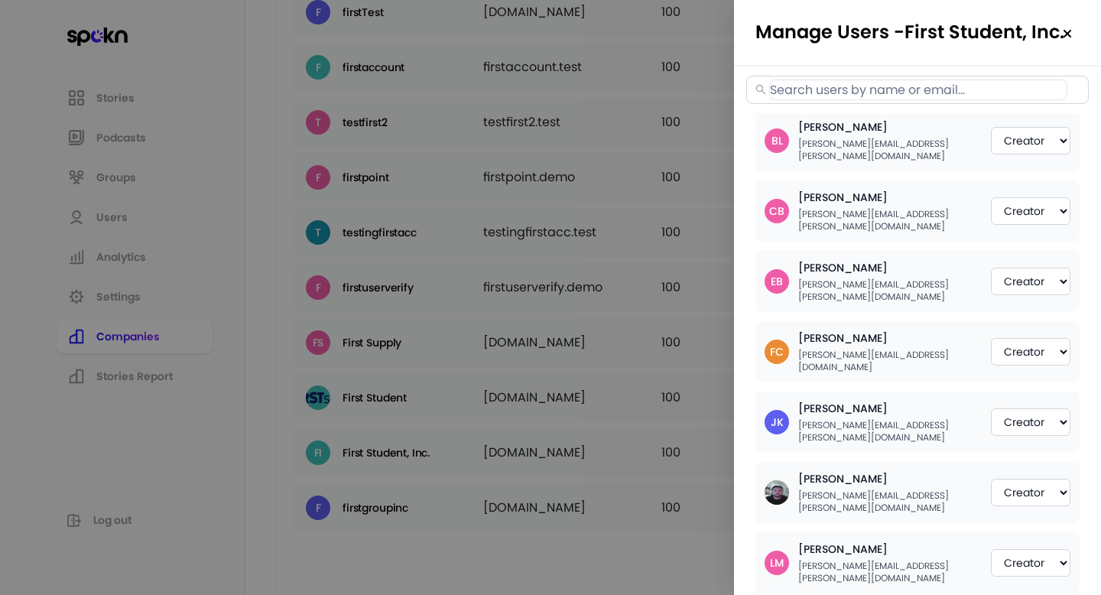
click at [949, 95] on input "text" at bounding box center [918, 90] width 298 height 21
paste input "[PERSON_NAME][EMAIL_ADDRESS][PERSON_NAME][DOMAIN_NAME]"
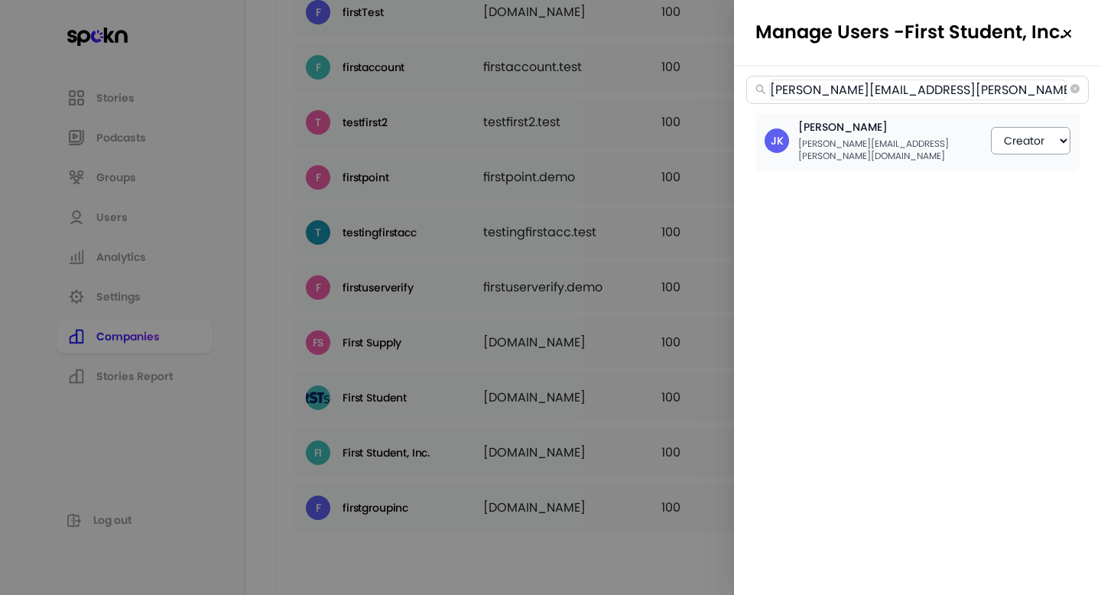
type input "[PERSON_NAME][EMAIL_ADDRESS][PERSON_NAME][DOMAIN_NAME]"
click at [1021, 128] on select "Member Creator Admin" at bounding box center [1031, 141] width 80 height 28
select select "2"
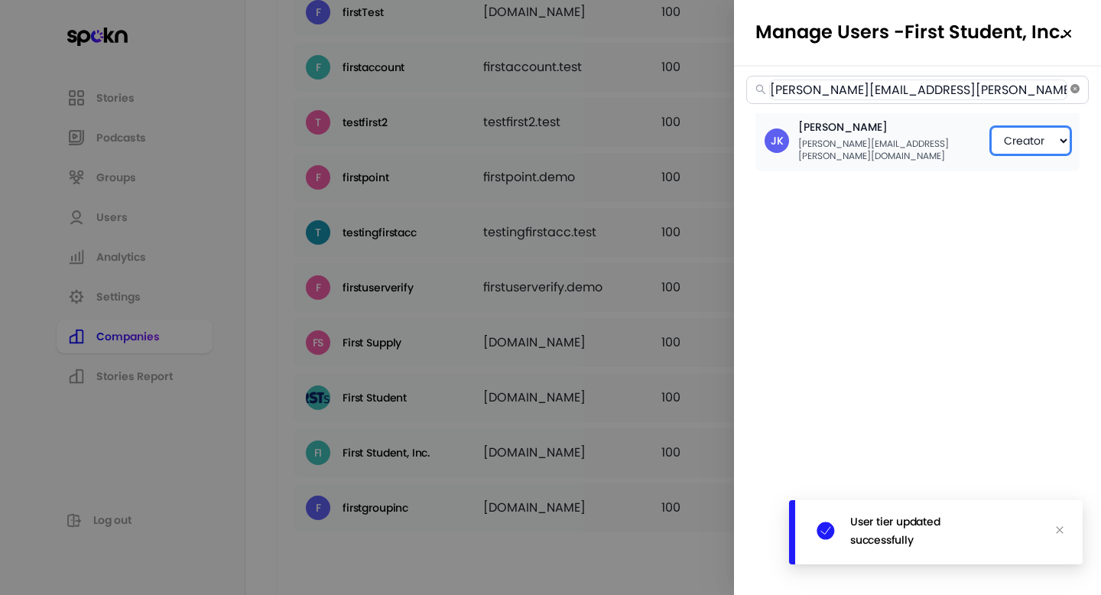
click at [1070, 92] on icon "close-circle" at bounding box center [1074, 88] width 9 height 9
select select "2"
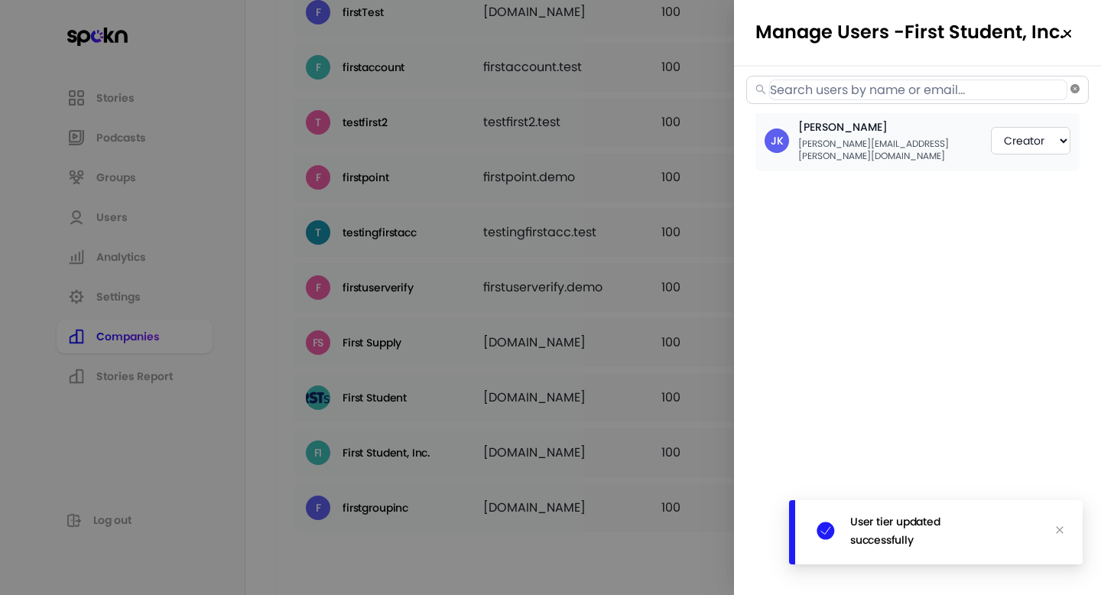
select select "2"
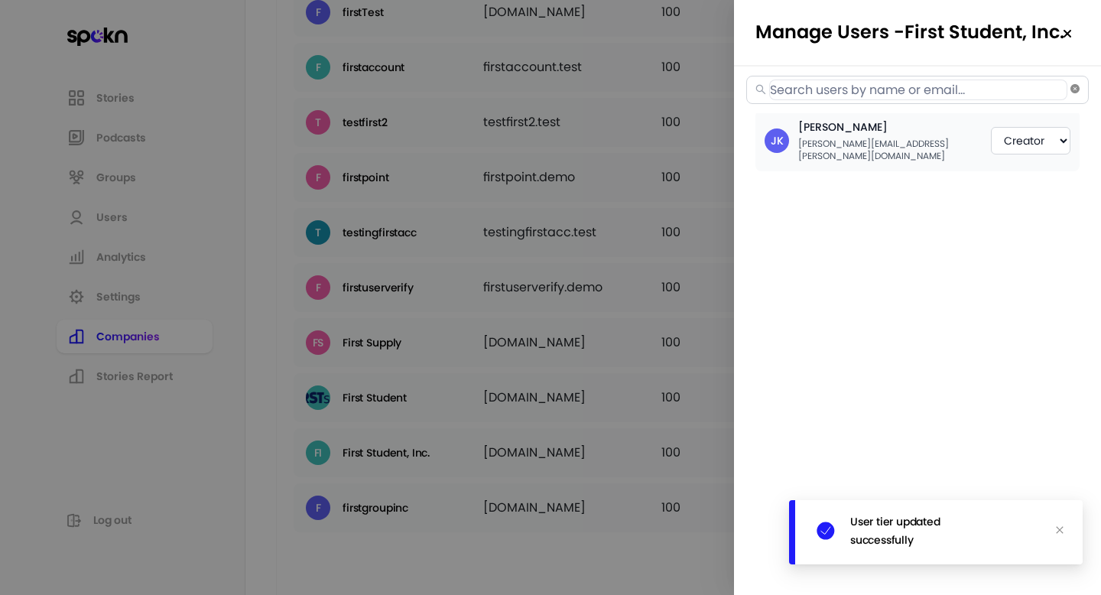
select select "2"
select select "3"
